Goal: Communication & Community: Answer question/provide support

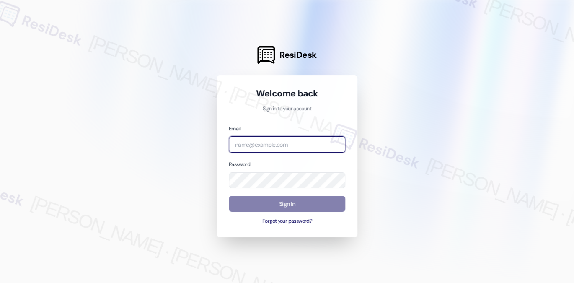
click at [301, 147] on input "email" at bounding box center [287, 144] width 117 height 16
type input "automated-surveys-orion_housing-[PERSON_NAME].[PERSON_NAME]@orion_[DOMAIN_NAME]"
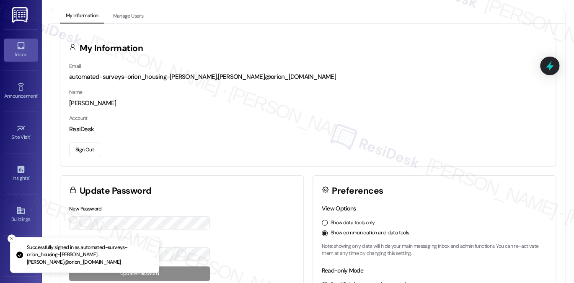
click at [24, 45] on link "Inbox" at bounding box center [21, 50] width 34 height 23
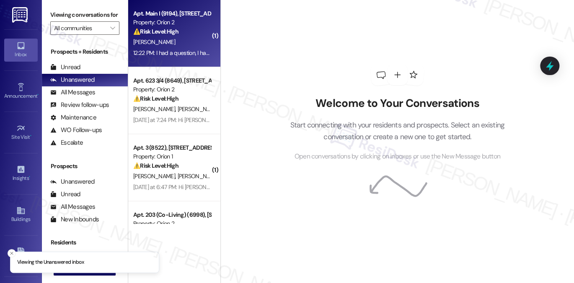
click at [168, 61] on div "Apt. Main I (9194), [STREET_ADDRESS] Property: Orion 2 ⚠️ Risk Level: High The …" at bounding box center [174, 33] width 92 height 67
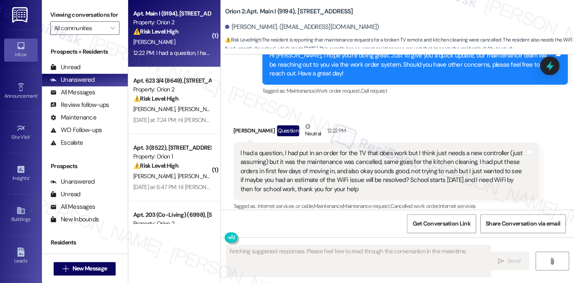
scroll to position [1207, 0]
click at [341, 163] on div "I had a question, I had put in an order for the TV that does work but I think j…" at bounding box center [383, 170] width 285 height 45
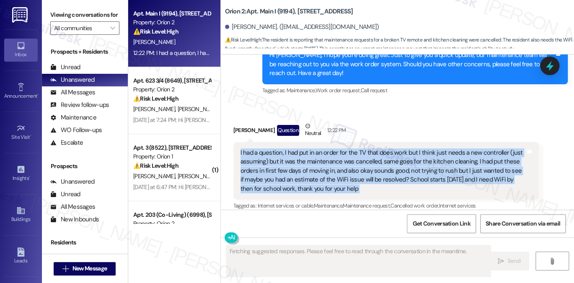
click at [341, 163] on div "I had a question, I had put in an order for the TV that does work but I think j…" at bounding box center [383, 170] width 285 height 45
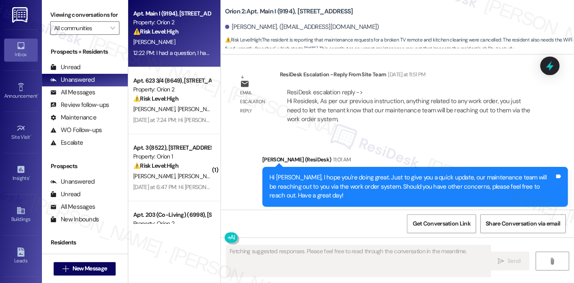
scroll to position [1082, 0]
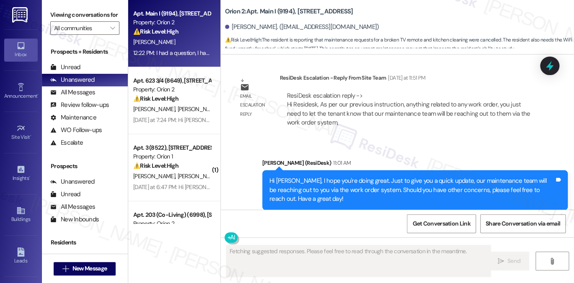
click at [357, 176] on div "Hi [PERSON_NAME], I hope you're doing great. Just to give you a quick update, o…" at bounding box center [412, 189] width 285 height 27
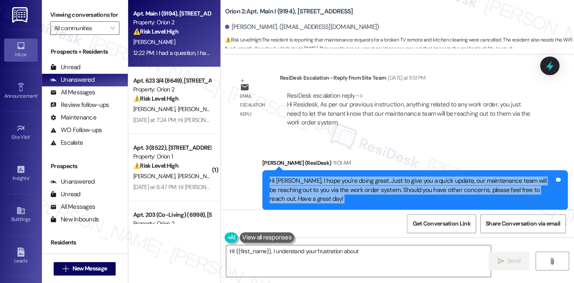
click at [357, 176] on div "Hi [PERSON_NAME], I hope you're doing great. Just to give you a quick update, o…" at bounding box center [412, 189] width 285 height 27
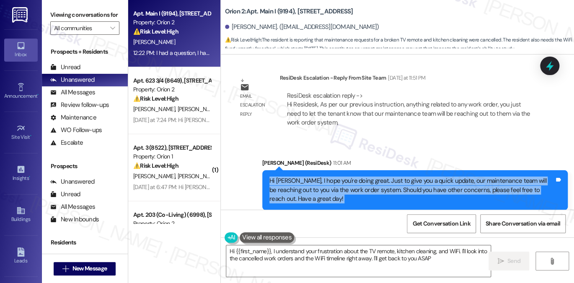
type textarea "Hi {{first_name}}, I understand your frustration about the TV remote, kitchen c…"
